Goal: Navigation & Orientation: Find specific page/section

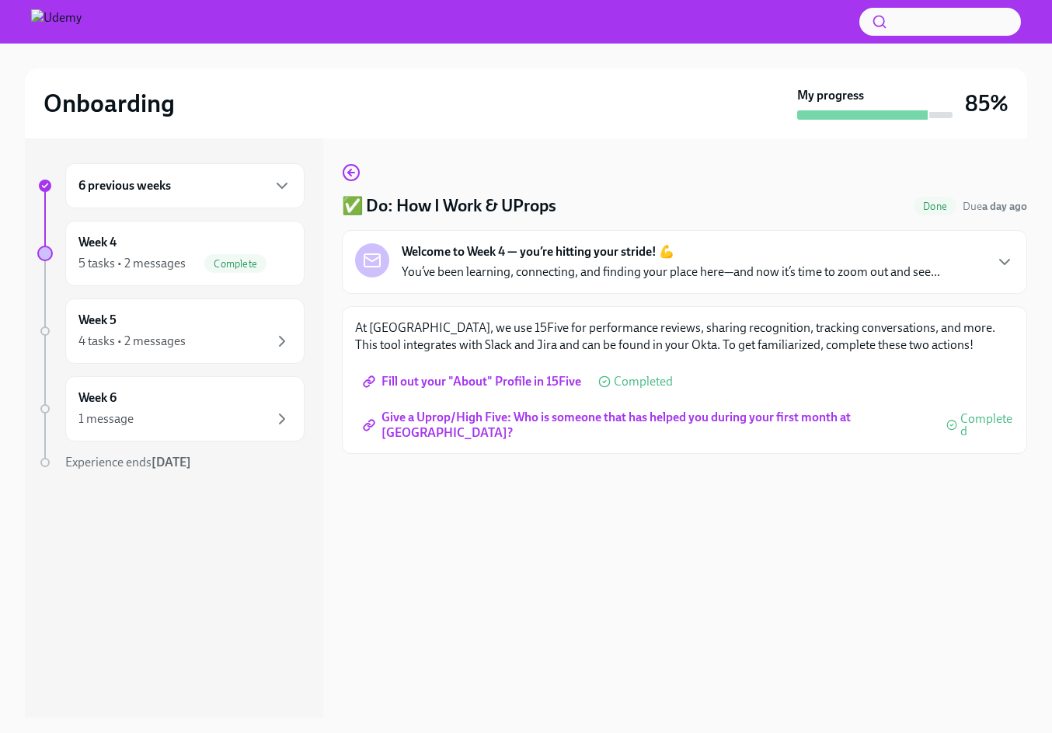
click at [261, 183] on div "6 previous weeks" at bounding box center [184, 185] width 213 height 19
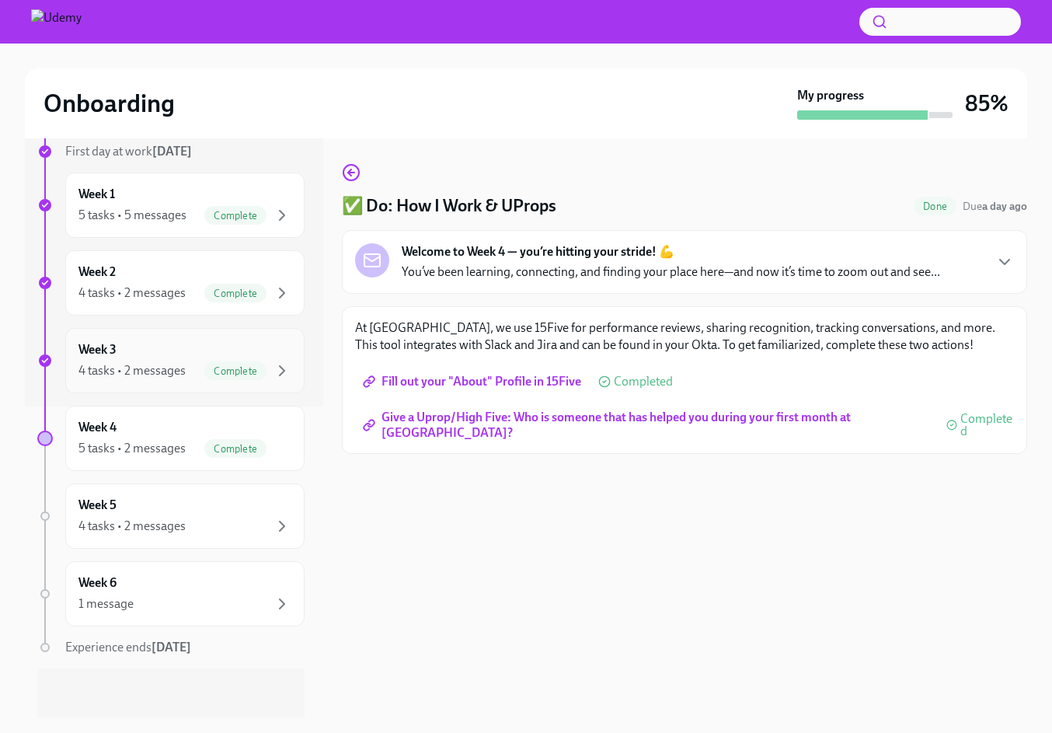
scroll to position [311, 0]
click at [226, 428] on div "Week 4 5 tasks • 2 messages Complete" at bounding box center [184, 437] width 213 height 39
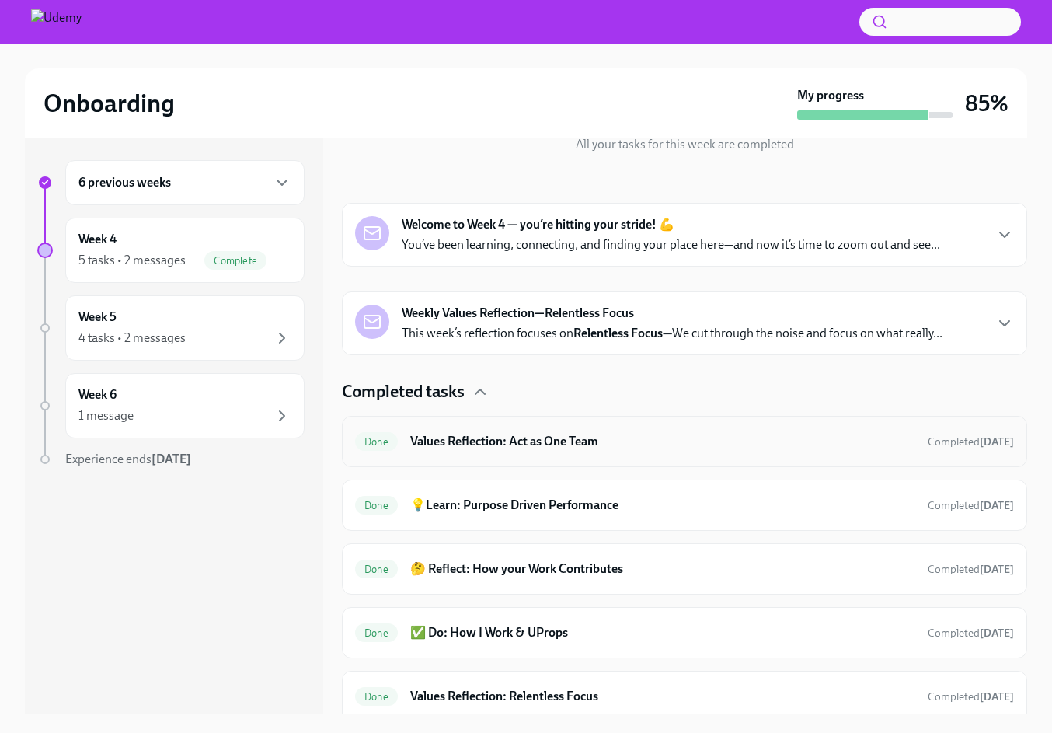
scroll to position [197, 0]
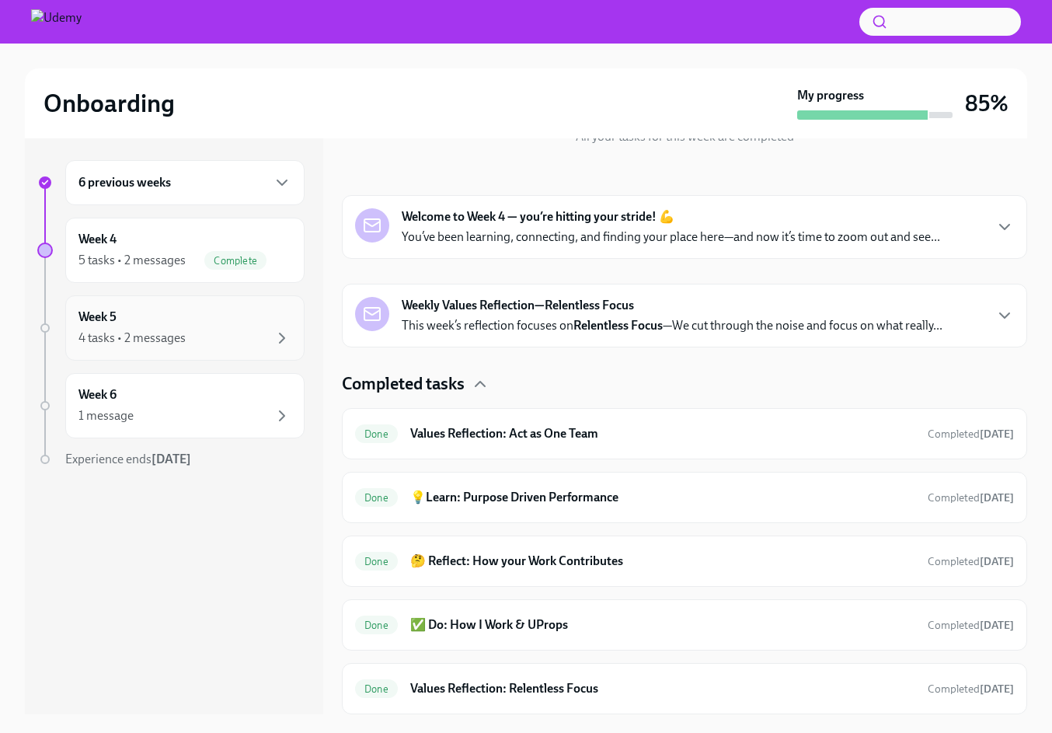
click at [229, 327] on div "Week 5 4 tasks • 2 messages" at bounding box center [184, 327] width 213 height 39
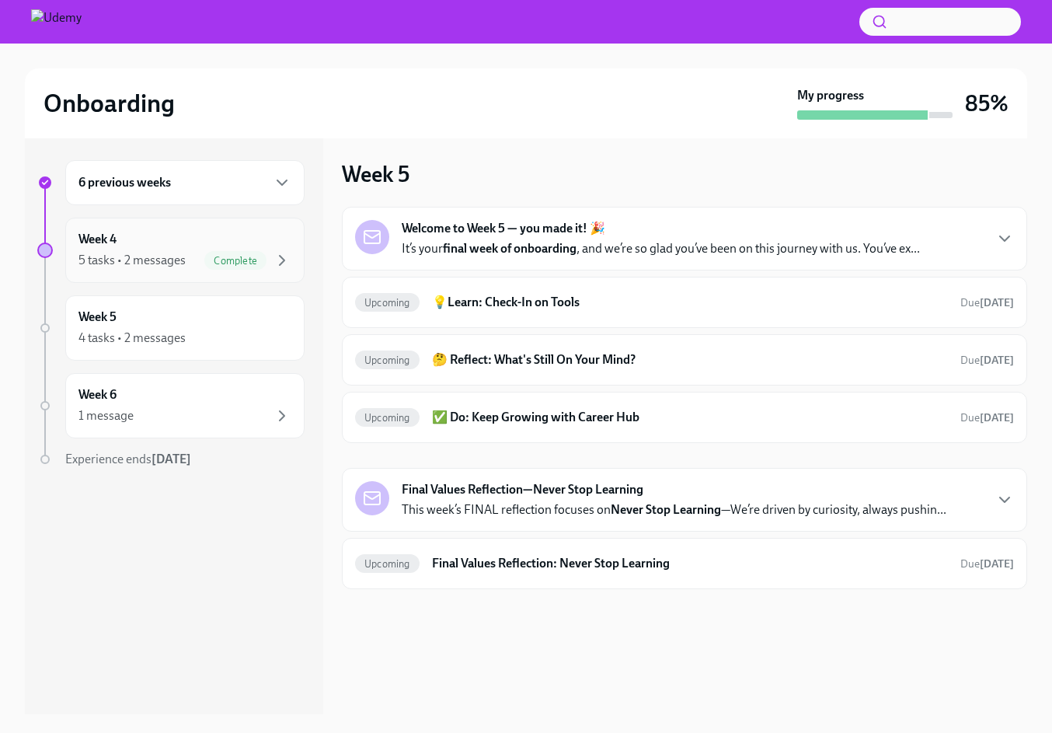
click at [201, 256] on div "5 tasks • 2 messages Complete" at bounding box center [184, 260] width 213 height 19
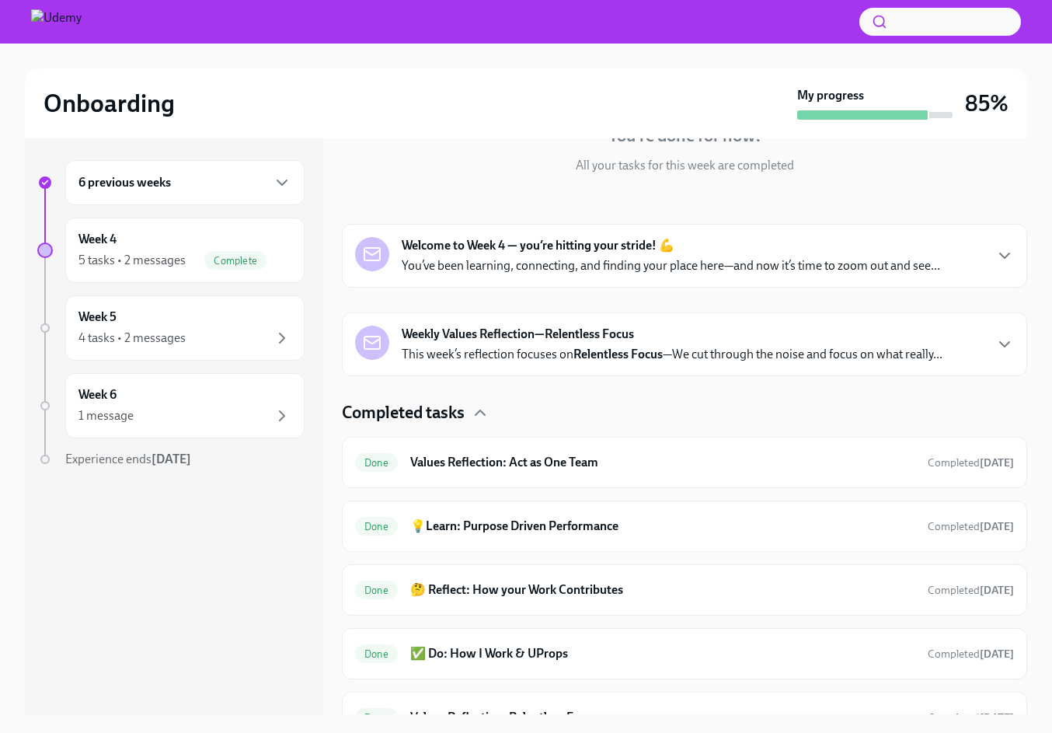
scroll to position [173, 0]
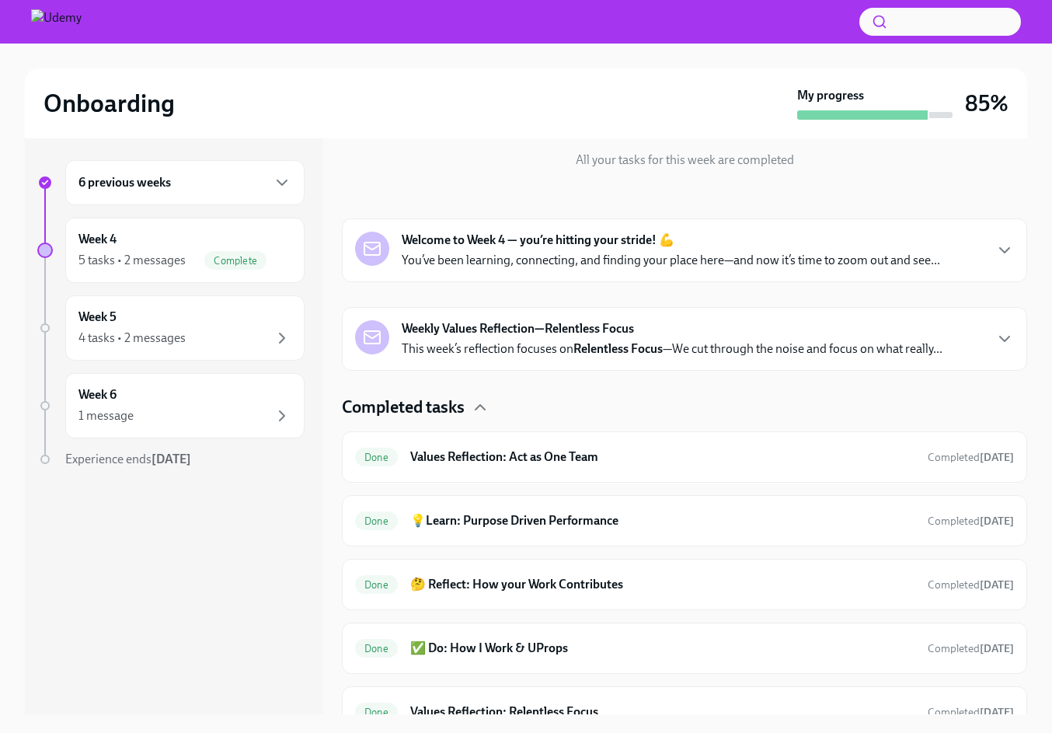
click at [544, 324] on strong "Weekly Values Reflection—Relentless Focus" at bounding box center [518, 328] width 232 height 17
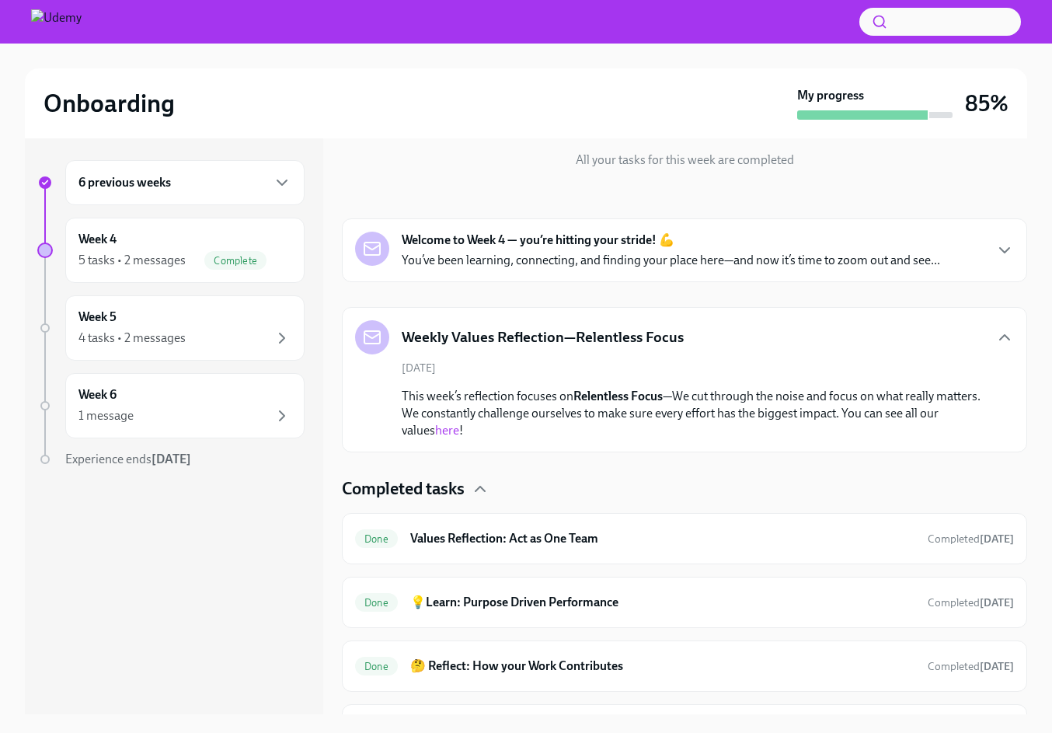
click at [534, 257] on p "You’ve been learning, connecting, and finding your place here—and now it’s time…" at bounding box center [671, 260] width 538 height 17
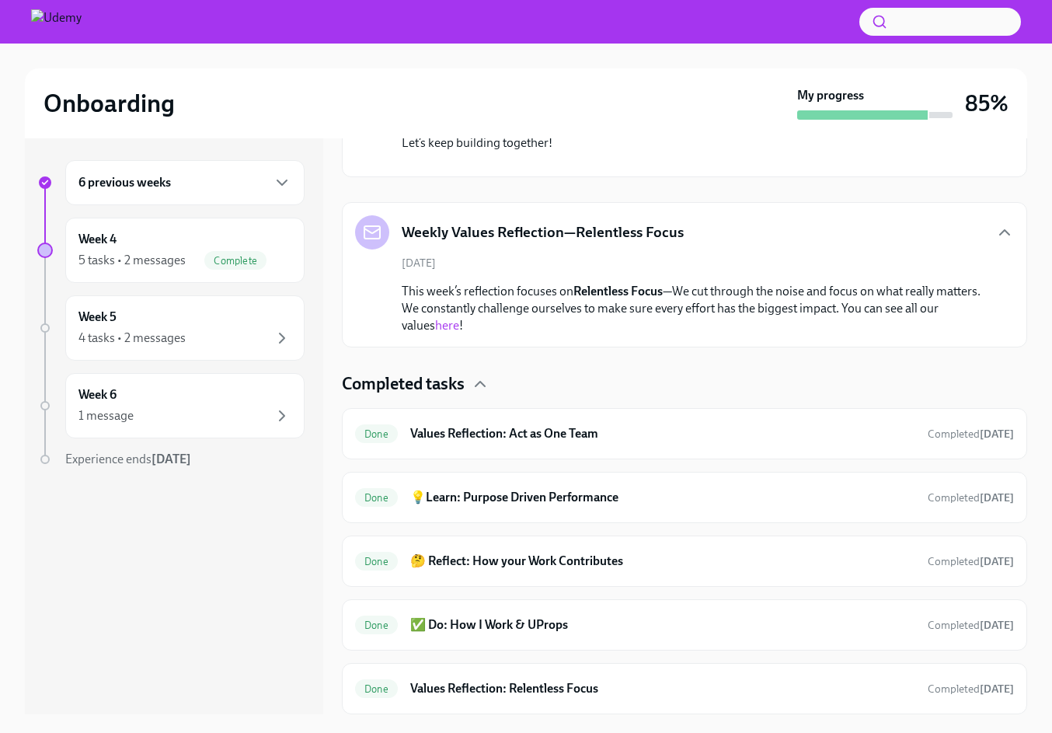
scroll to position [766, 0]
click at [231, 331] on div "4 tasks • 2 messages" at bounding box center [184, 338] width 213 height 19
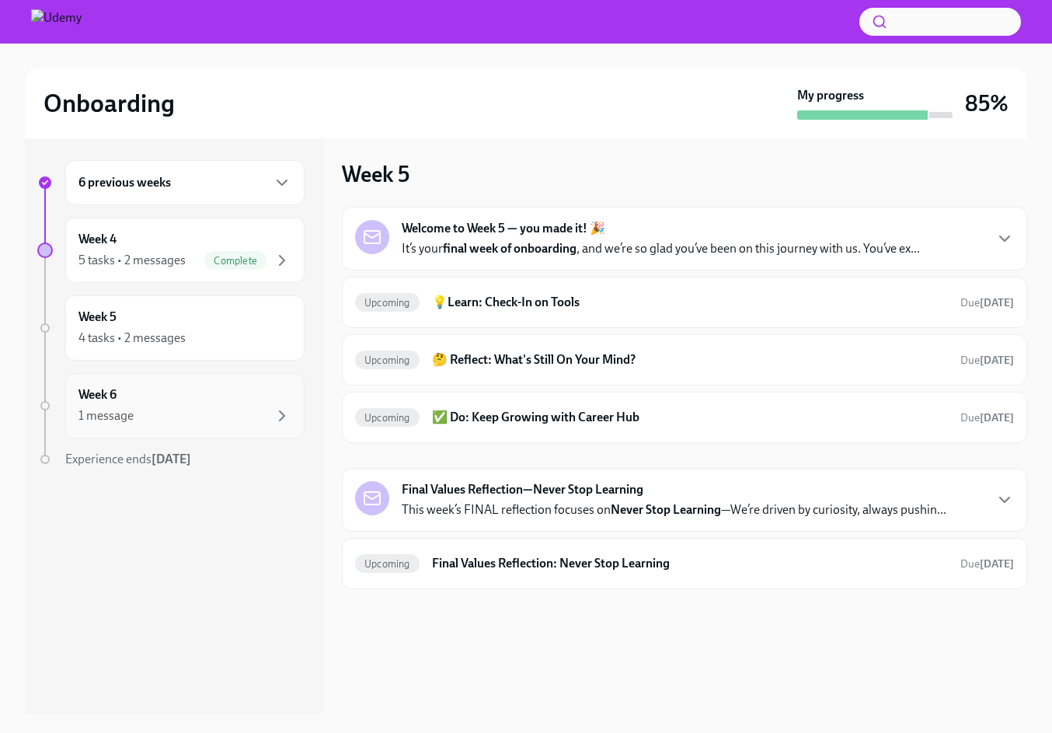
click at [252, 404] on div "Week 6 1 message" at bounding box center [184, 405] width 213 height 39
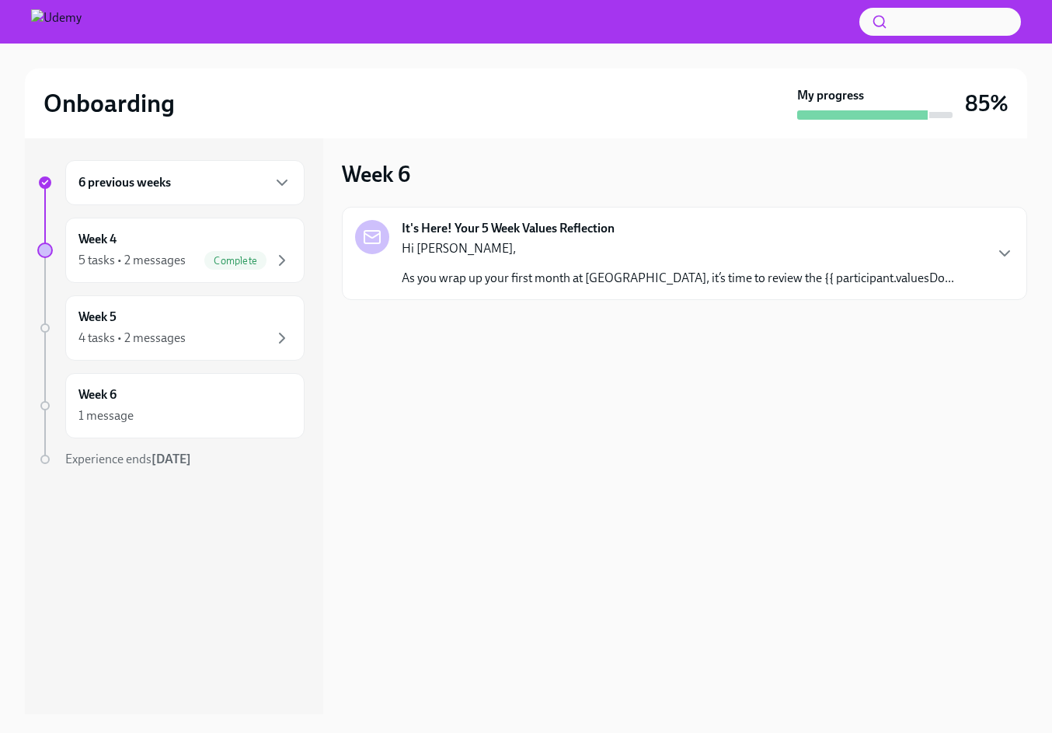
click at [596, 280] on p "As you wrap up your first month at Udemy, it’s time to review the {{ participan…" at bounding box center [678, 278] width 552 height 17
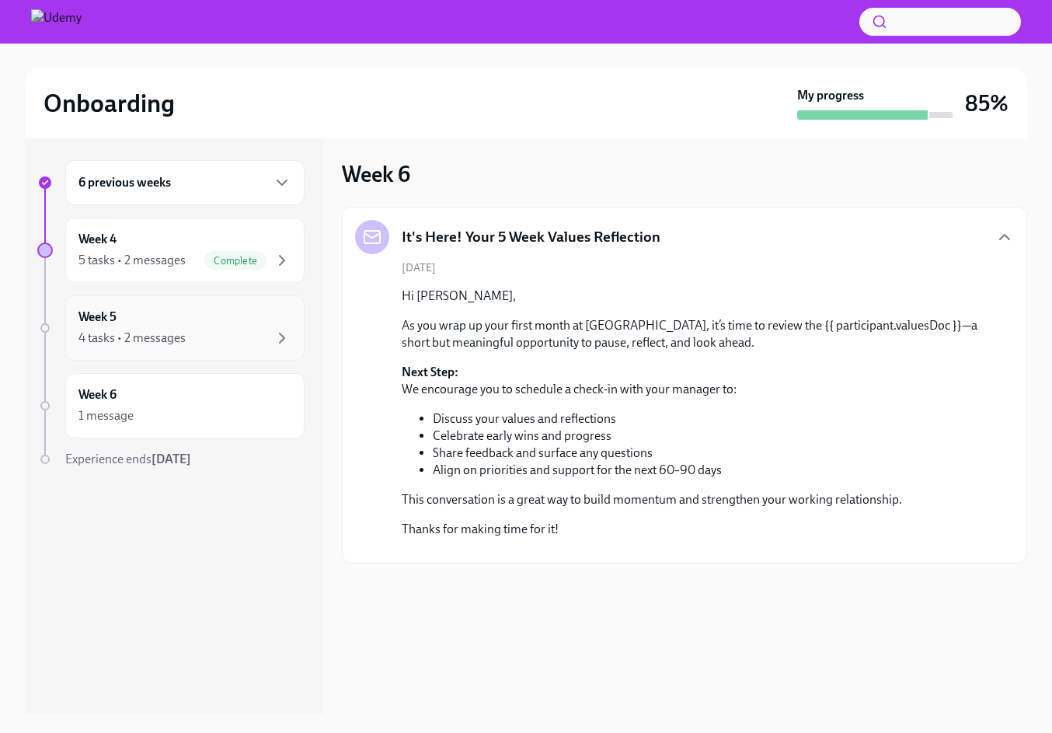
click at [253, 320] on div "Week 5 4 tasks • 2 messages" at bounding box center [184, 327] width 213 height 39
